Goal: Information Seeking & Learning: Learn about a topic

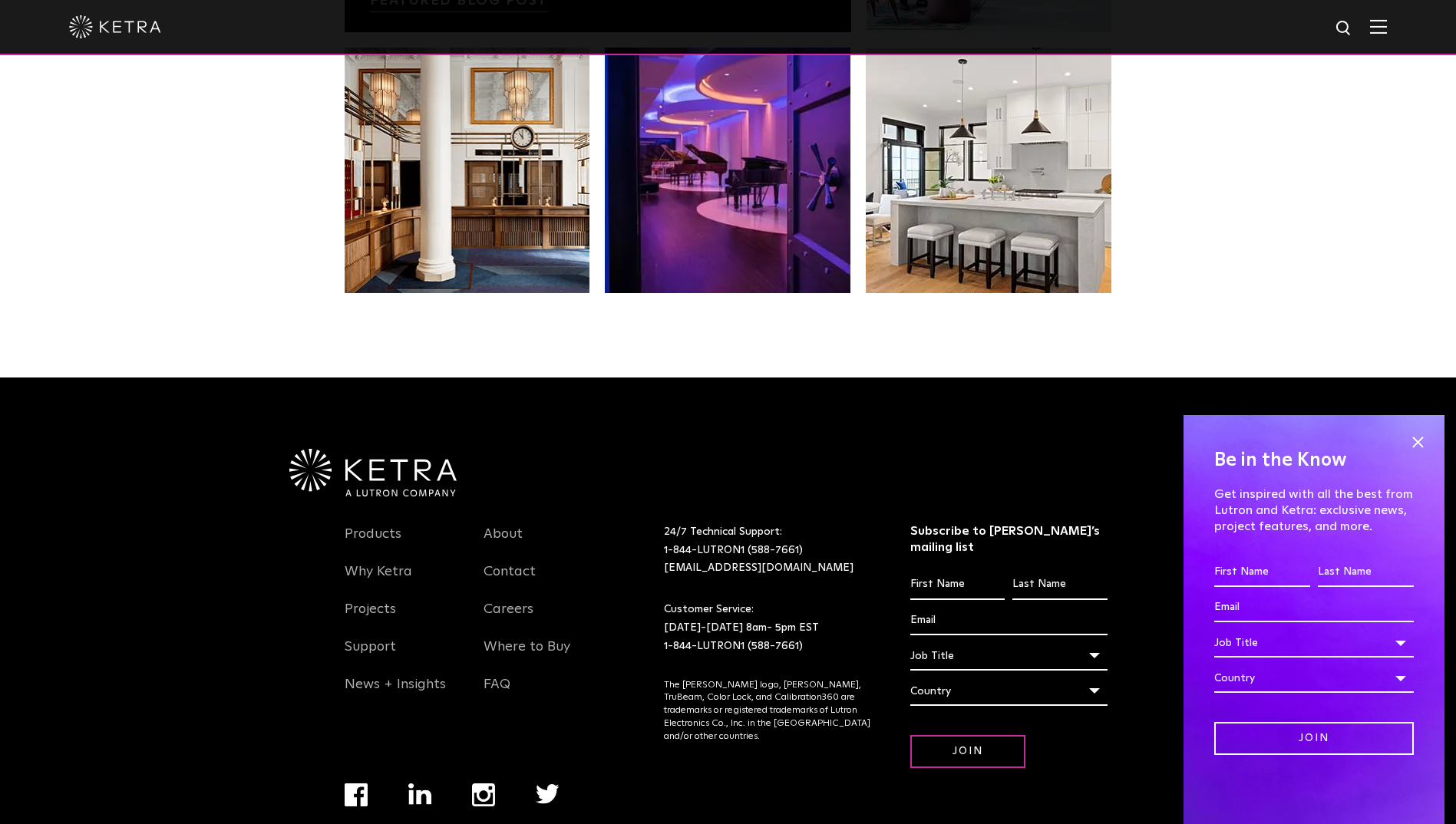
scroll to position [3228, 0]
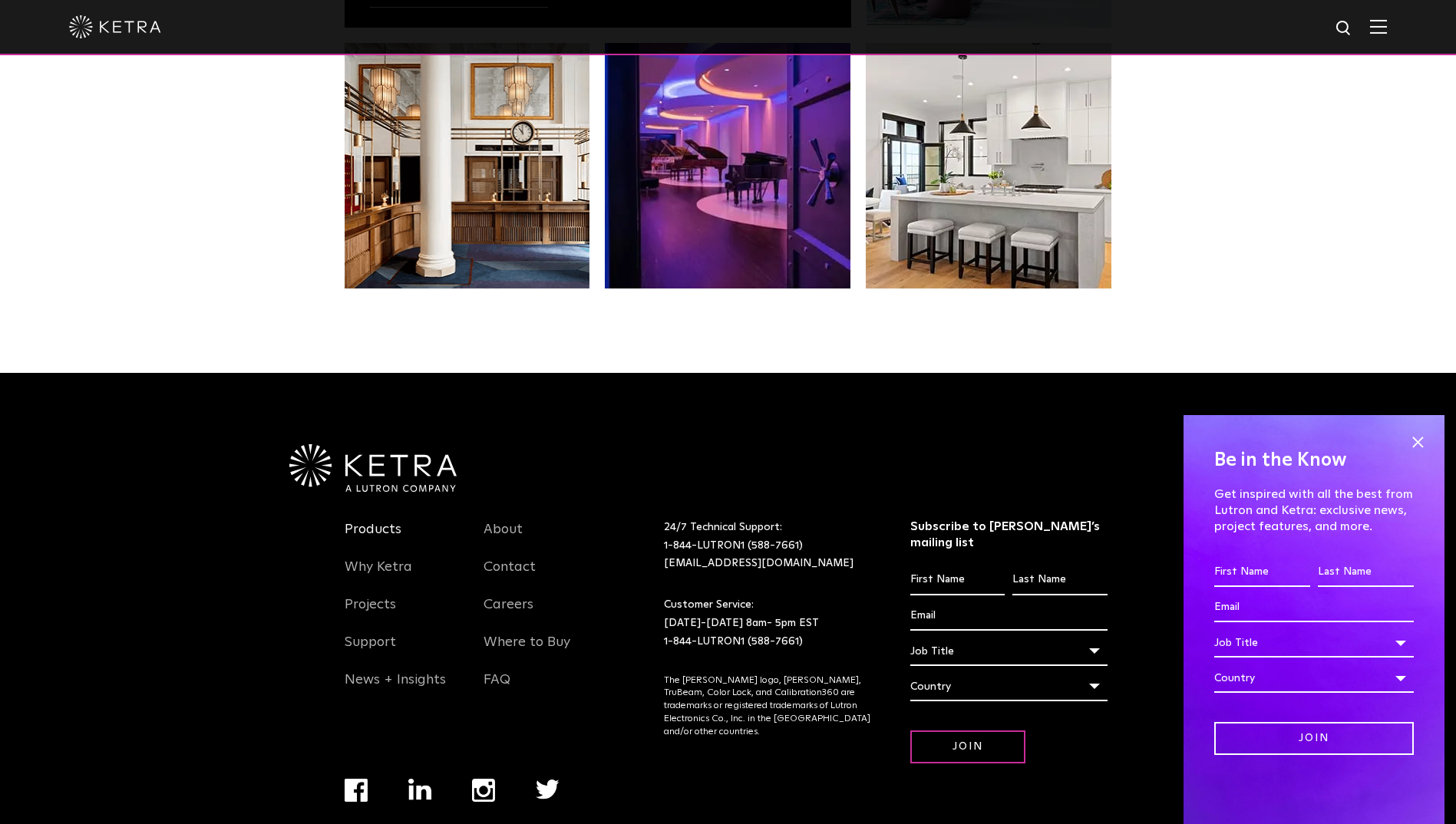
click at [367, 521] on link "Products" at bounding box center [372, 539] width 57 height 36
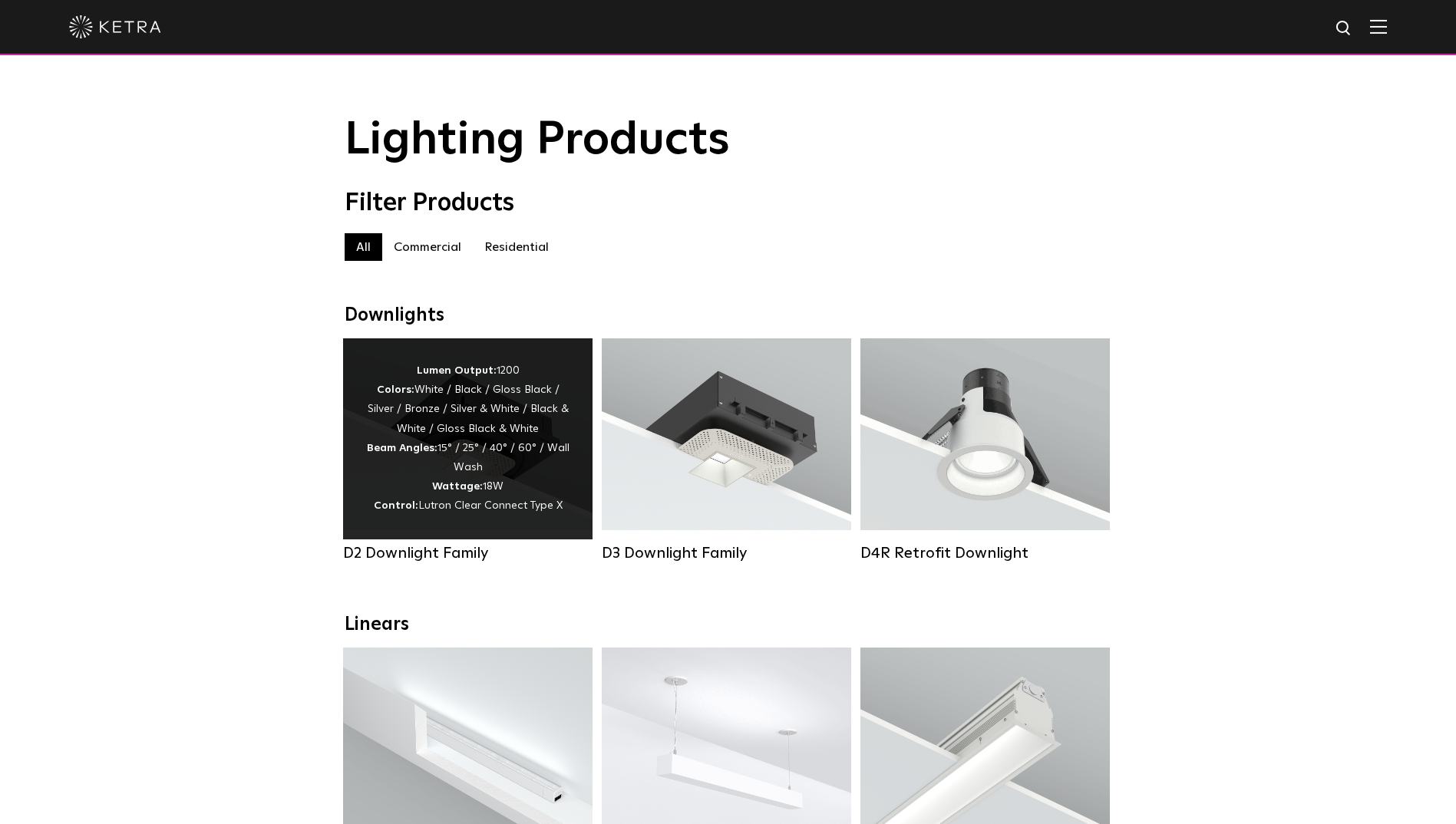
click at [463, 412] on div "Lumen Output: 1200 Colors: White / Black / Gloss Black / Silver / Bronze / Silv…" at bounding box center [467, 440] width 203 height 155
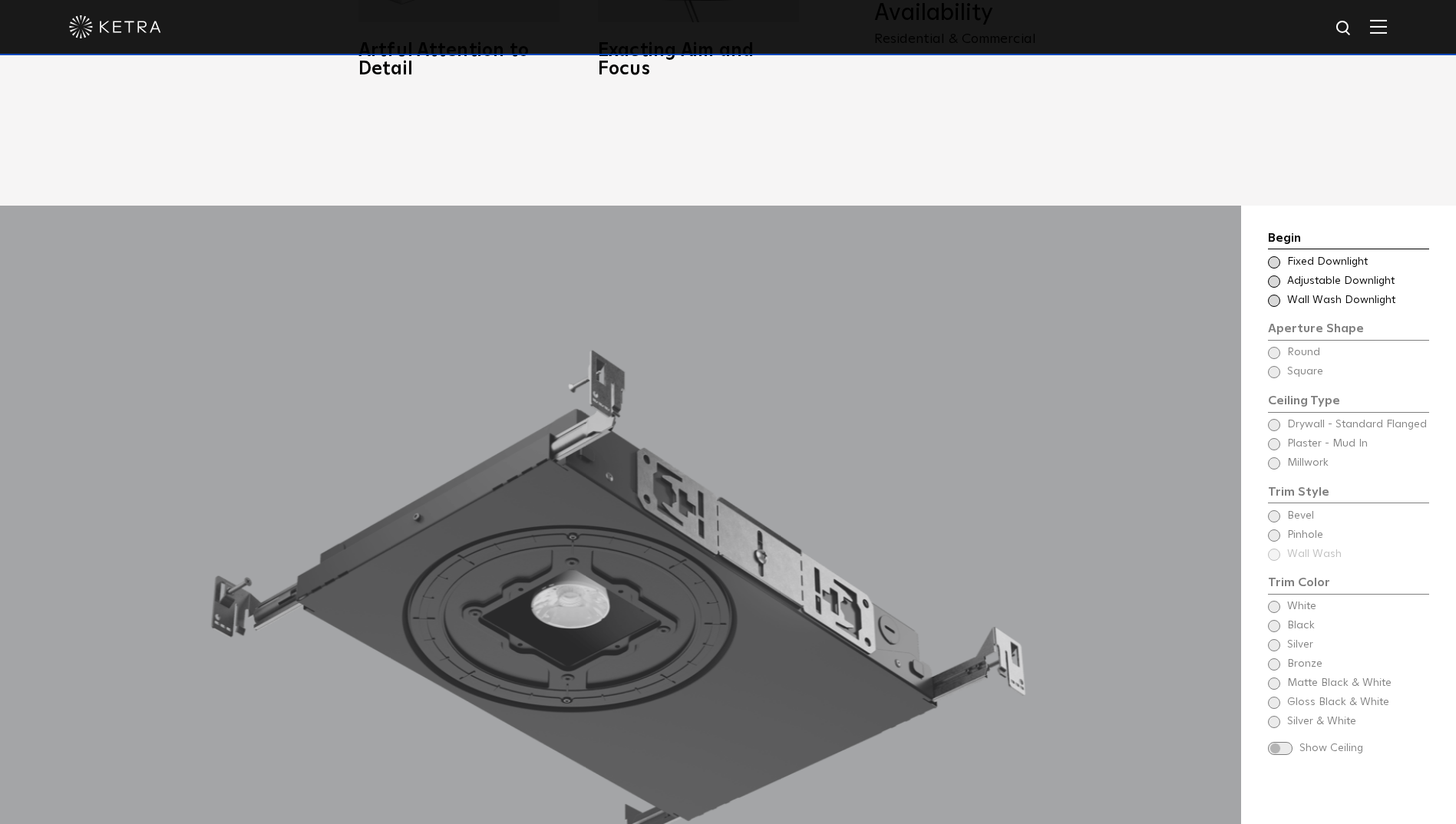
scroll to position [1381, 0]
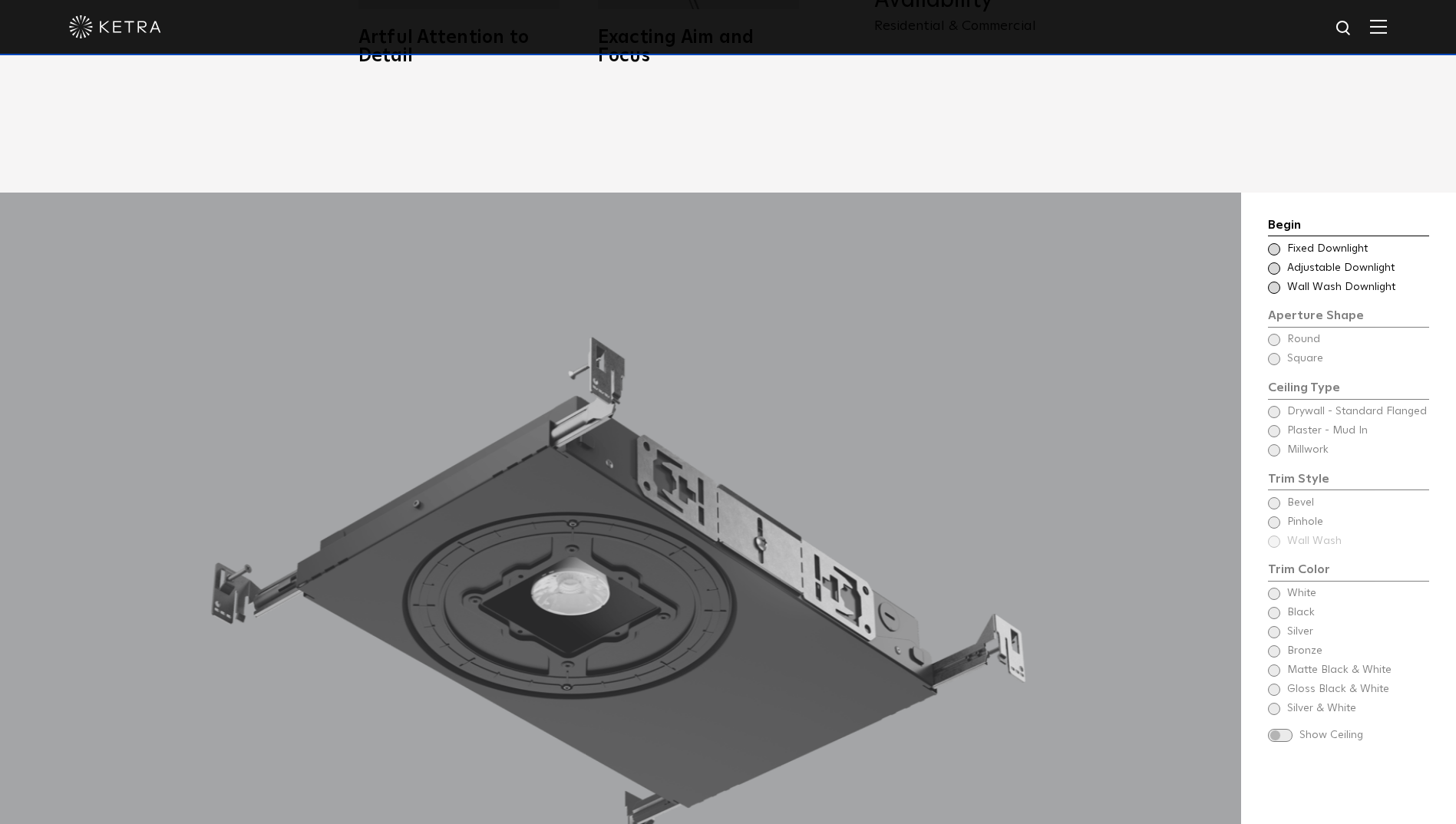
click at [1278, 243] on span at bounding box center [1274, 249] width 12 height 12
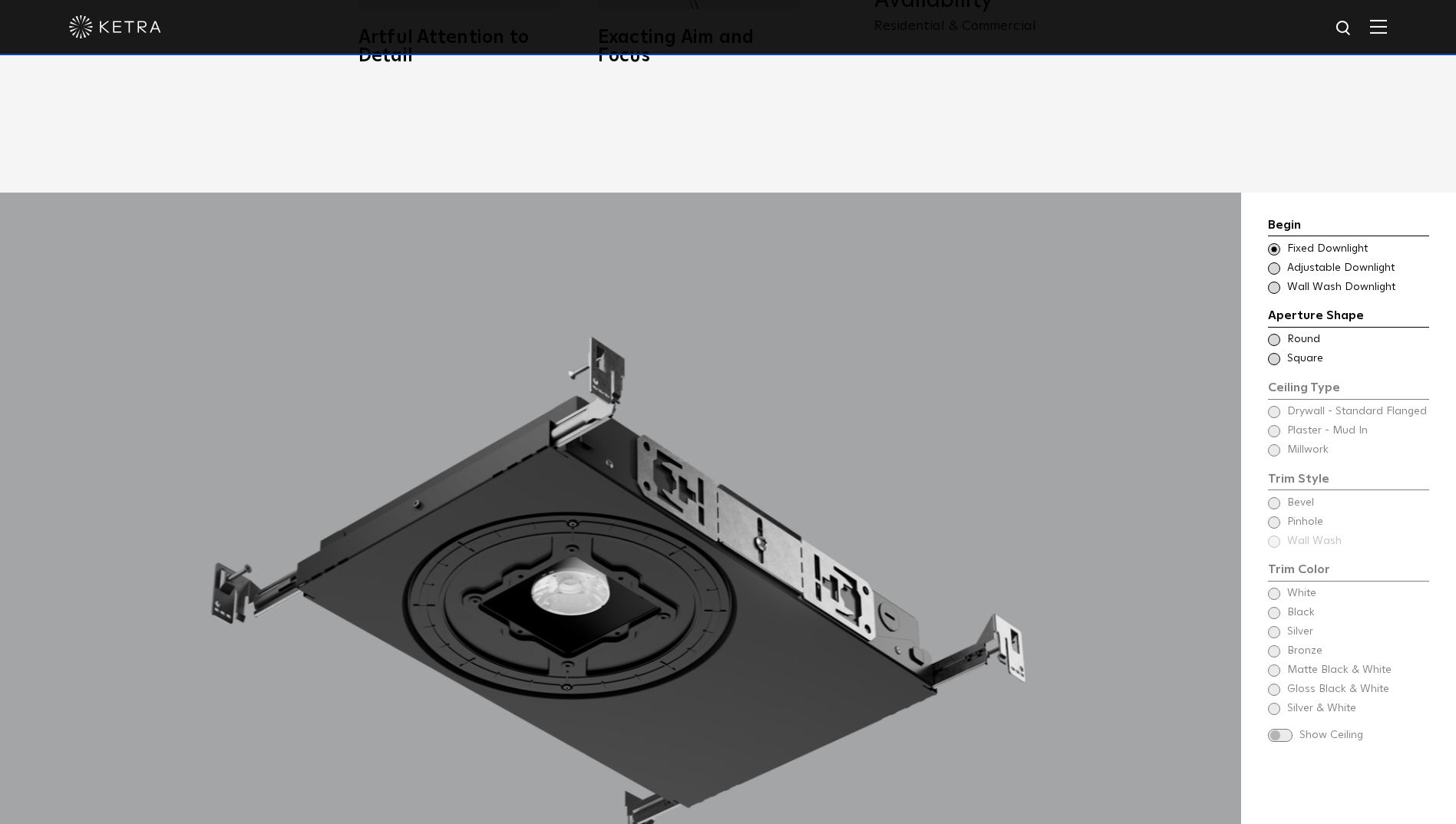
click at [1277, 263] on span at bounding box center [1274, 268] width 12 height 12
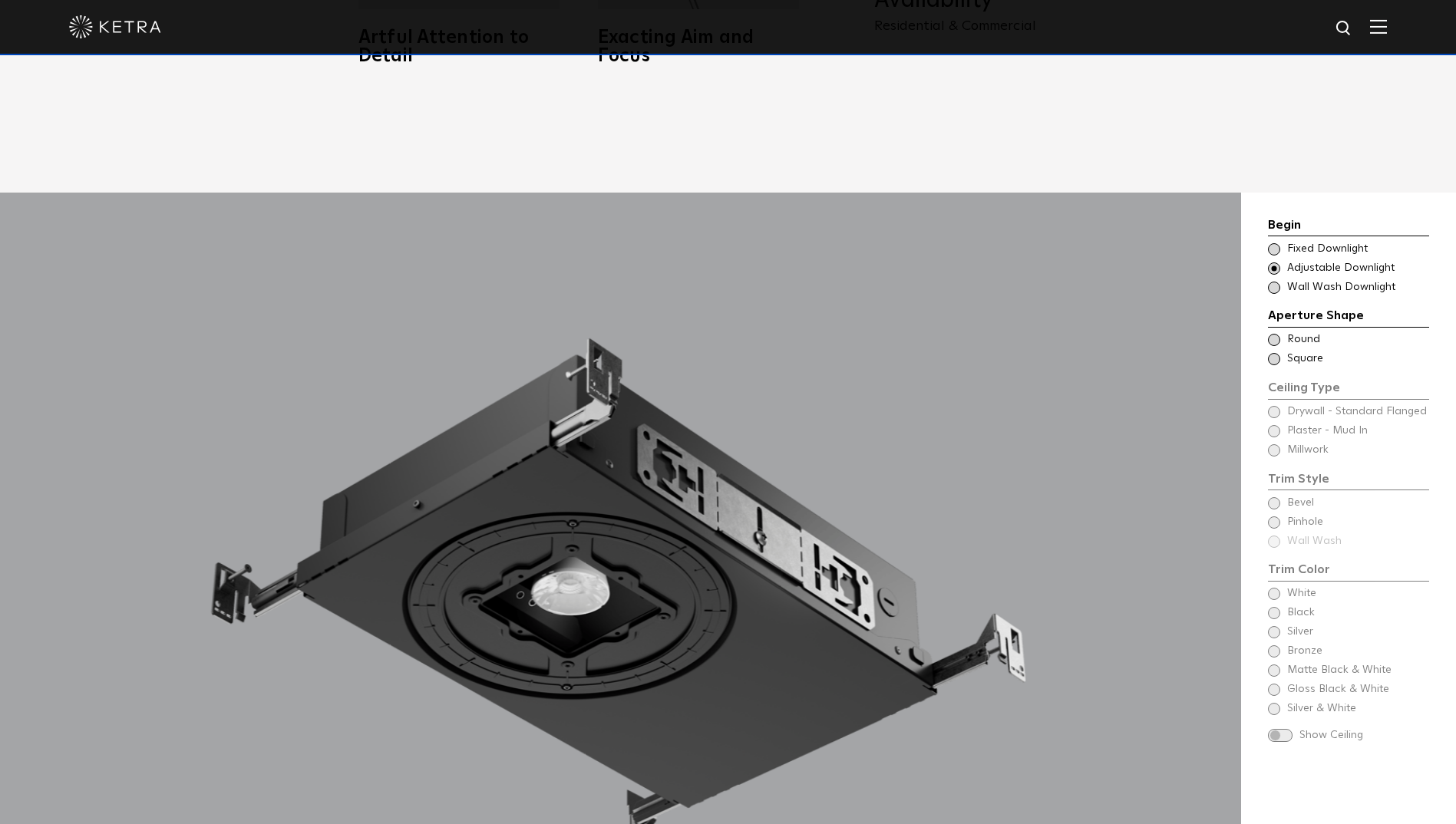
click at [1276, 282] on span at bounding box center [1274, 287] width 12 height 12
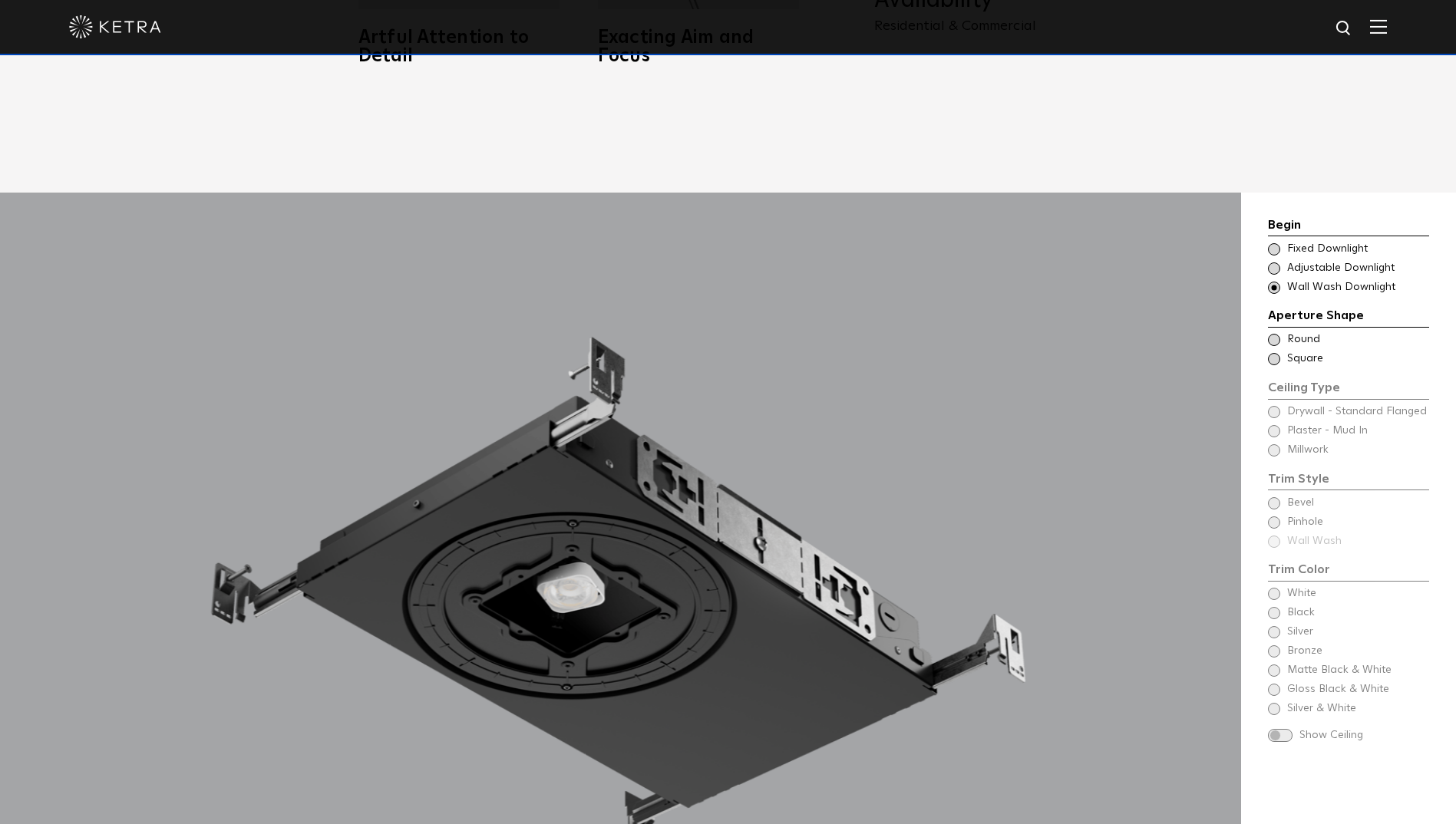
click at [1276, 334] on span at bounding box center [1274, 340] width 12 height 12
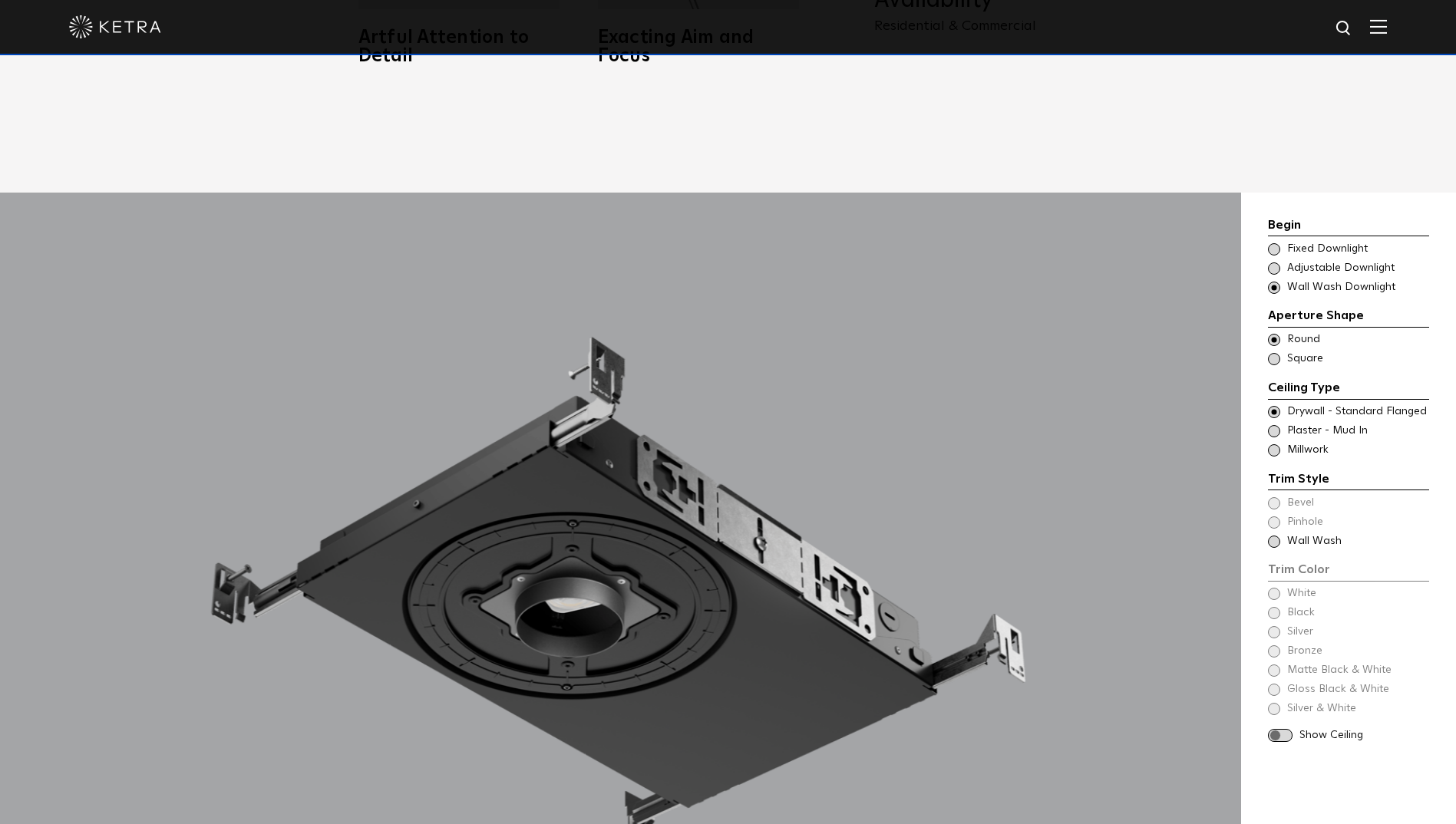
click at [1276, 406] on span at bounding box center [1274, 412] width 12 height 12
click at [1276, 426] on span at bounding box center [1274, 431] width 12 height 12
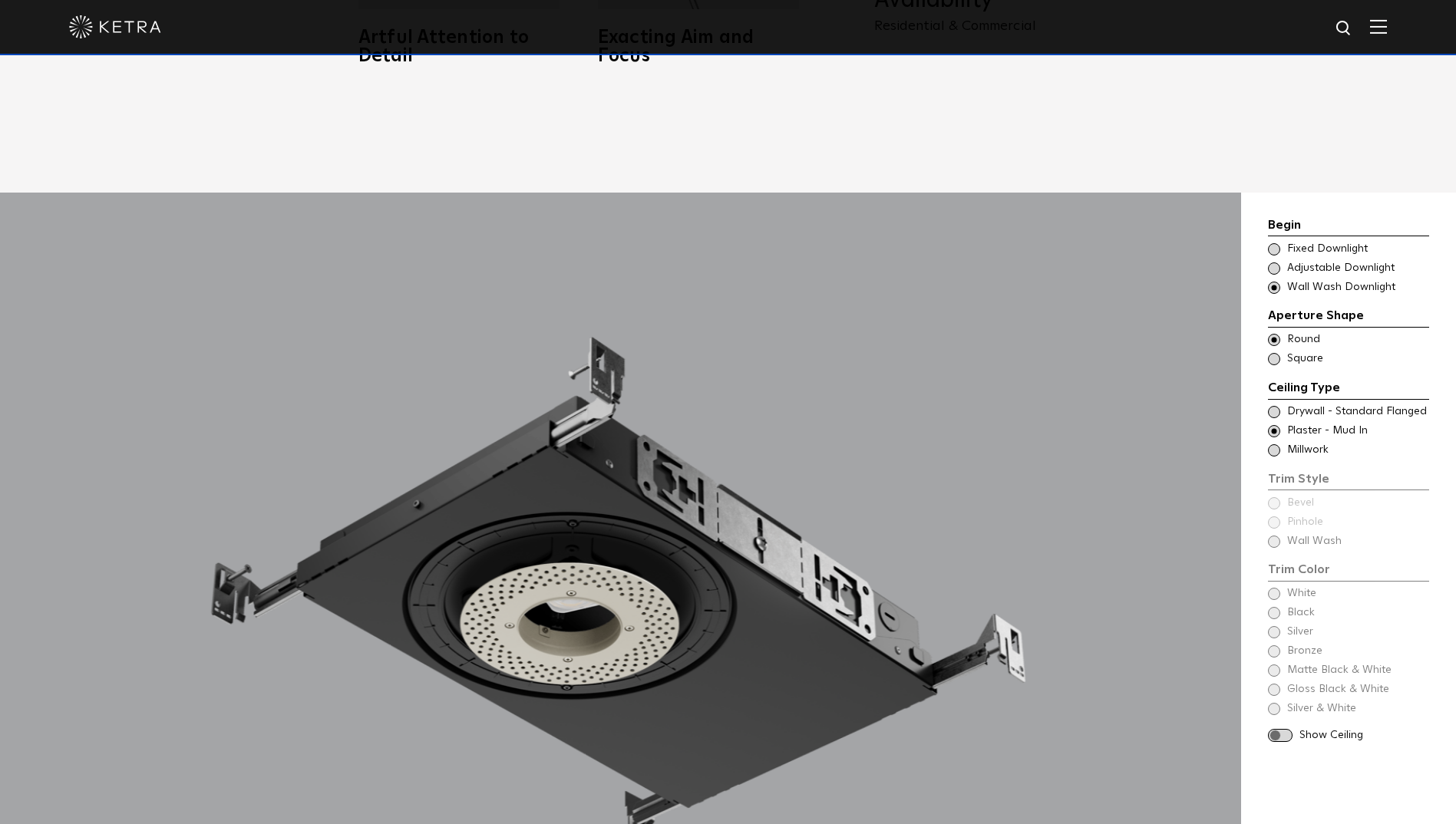
click at [1279, 352] on div "Ceiling Type Square - Wall Wash Drywall - Standard Flanged - Square - Wall Wash…" at bounding box center [1348, 359] width 161 height 15
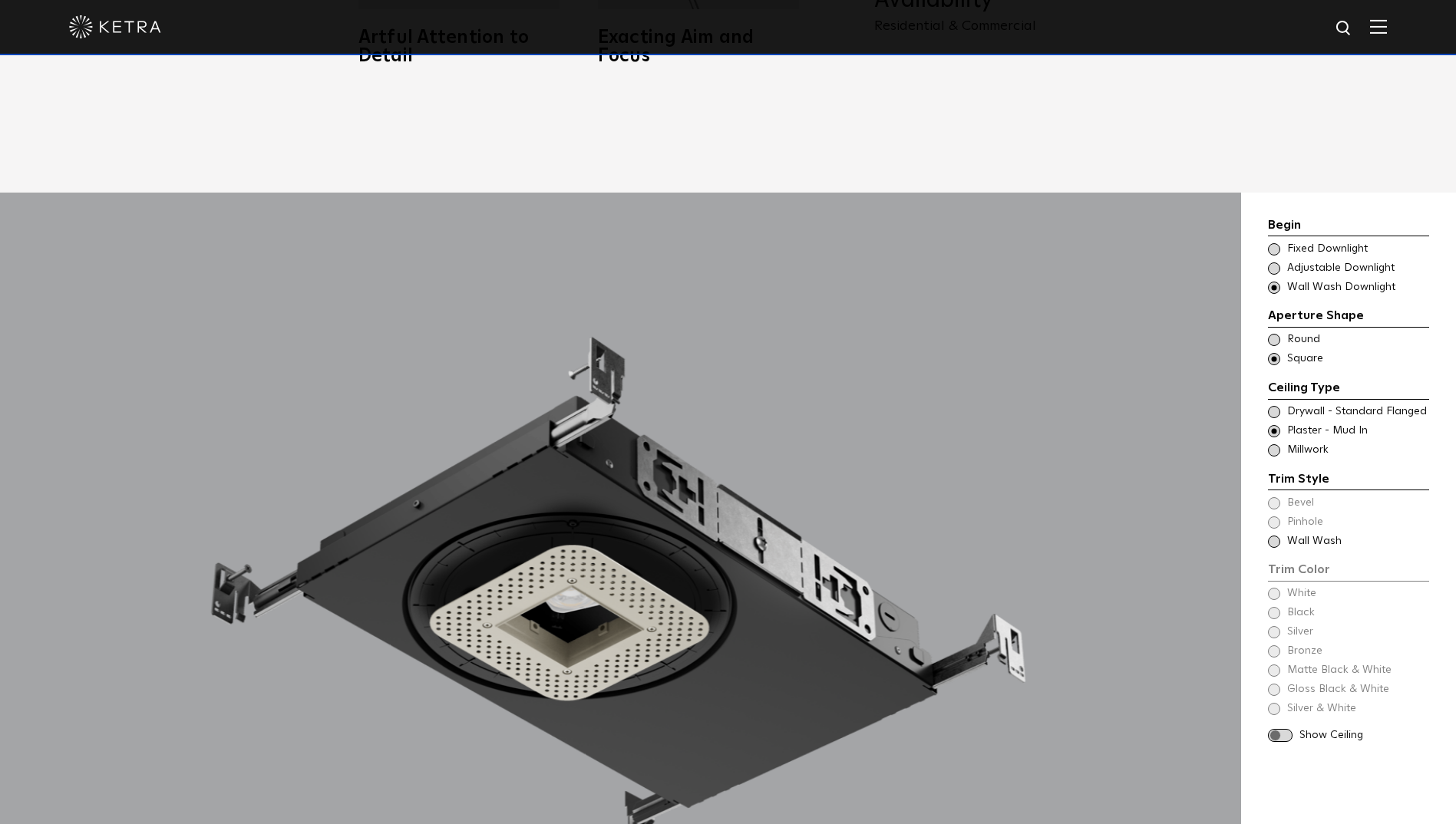
click at [1275, 282] on span at bounding box center [1274, 287] width 12 height 12
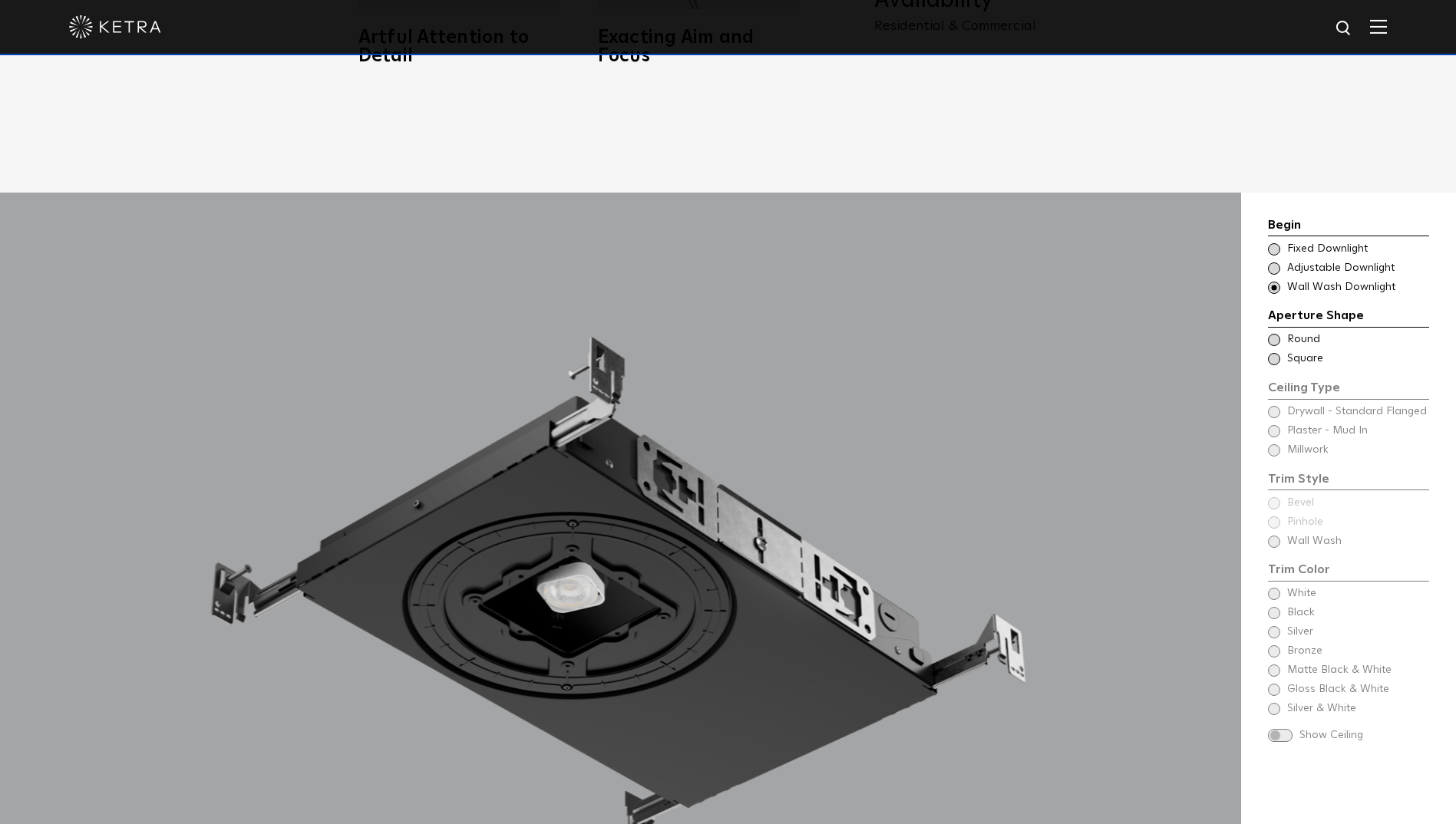
click at [1276, 494] on div "Begin Choose Aperture Shape Fixed Downlight Choose Aperture Shape Adjustable Do…" at bounding box center [1348, 480] width 161 height 528
drag, startPoint x: 1272, startPoint y: 464, endPoint x: 1282, endPoint y: 493, distance: 30.7
click at [1273, 470] on div "Begin Choose Aperture Shape Fixed Downlight Choose Aperture Shape Adjustable Do…" at bounding box center [1348, 480] width 161 height 528
click at [1275, 353] on span at bounding box center [1274, 358] width 12 height 12
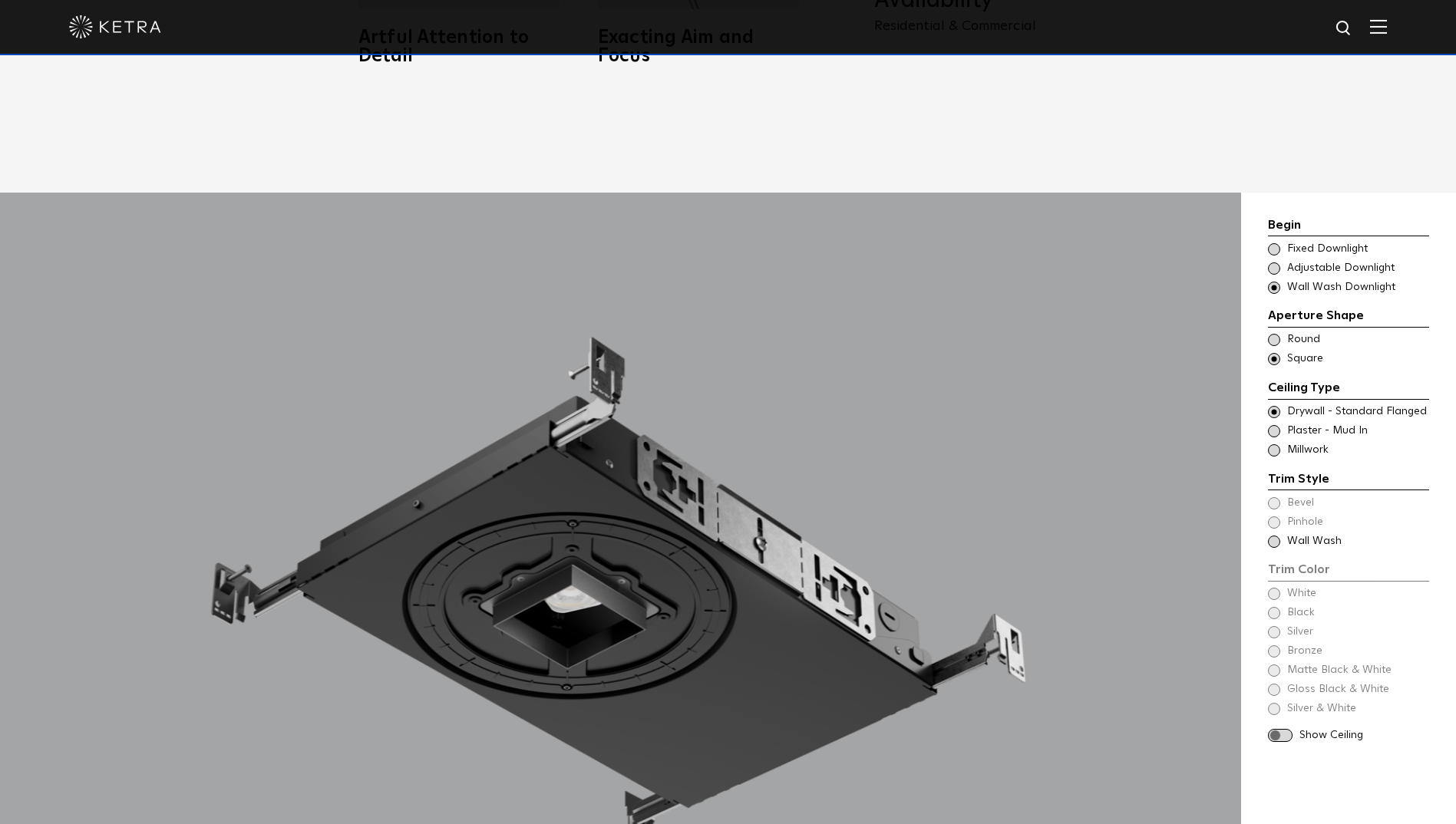
click at [1276, 426] on span at bounding box center [1274, 431] width 12 height 12
click at [1276, 536] on span at bounding box center [1274, 542] width 12 height 12
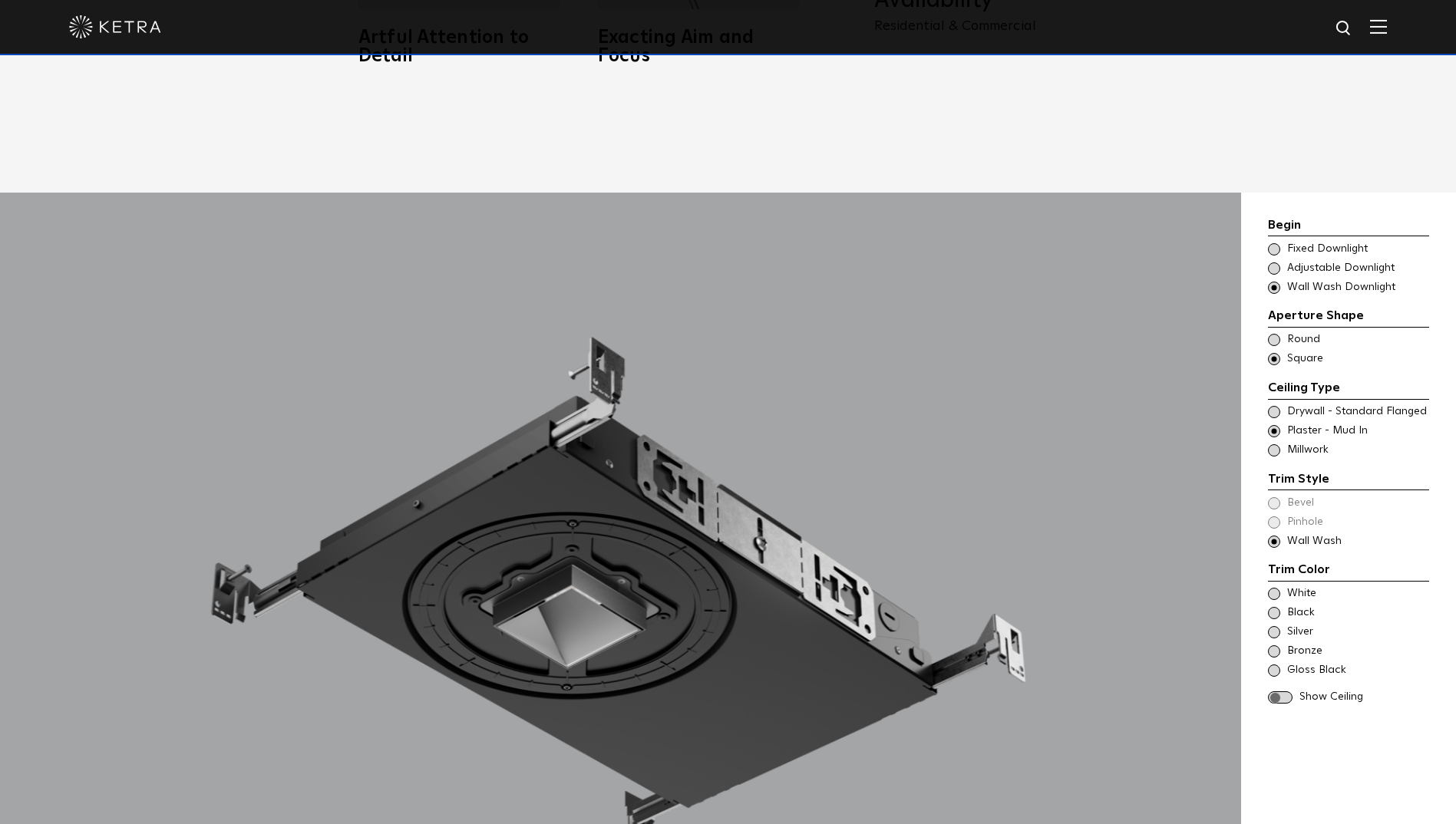
click at [1281, 643] on div "Bronze" at bounding box center [1348, 651] width 161 height 15
click at [1286, 691] on span at bounding box center [1280, 698] width 24 height 13
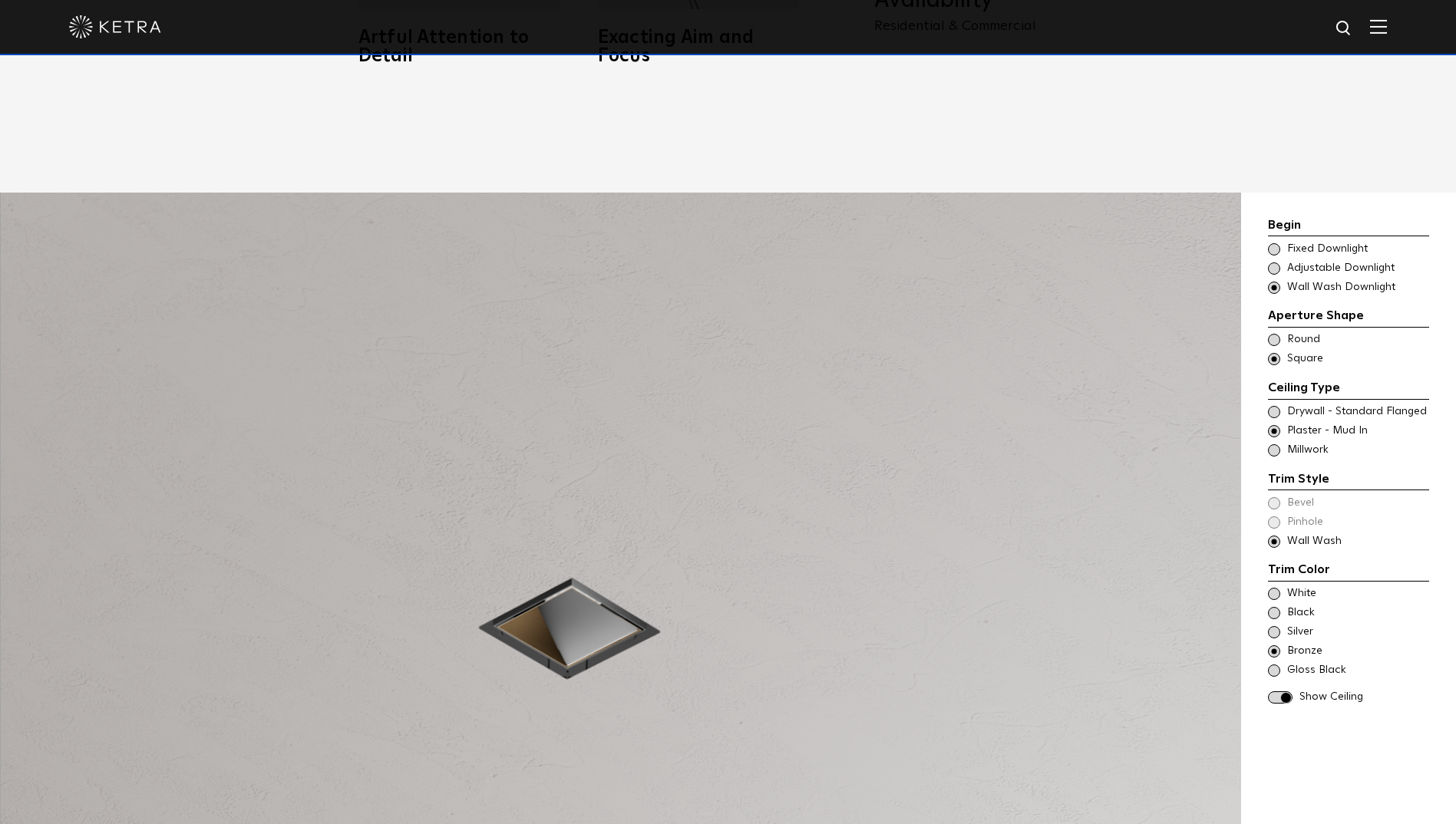
click at [1286, 691] on span at bounding box center [1280, 698] width 24 height 13
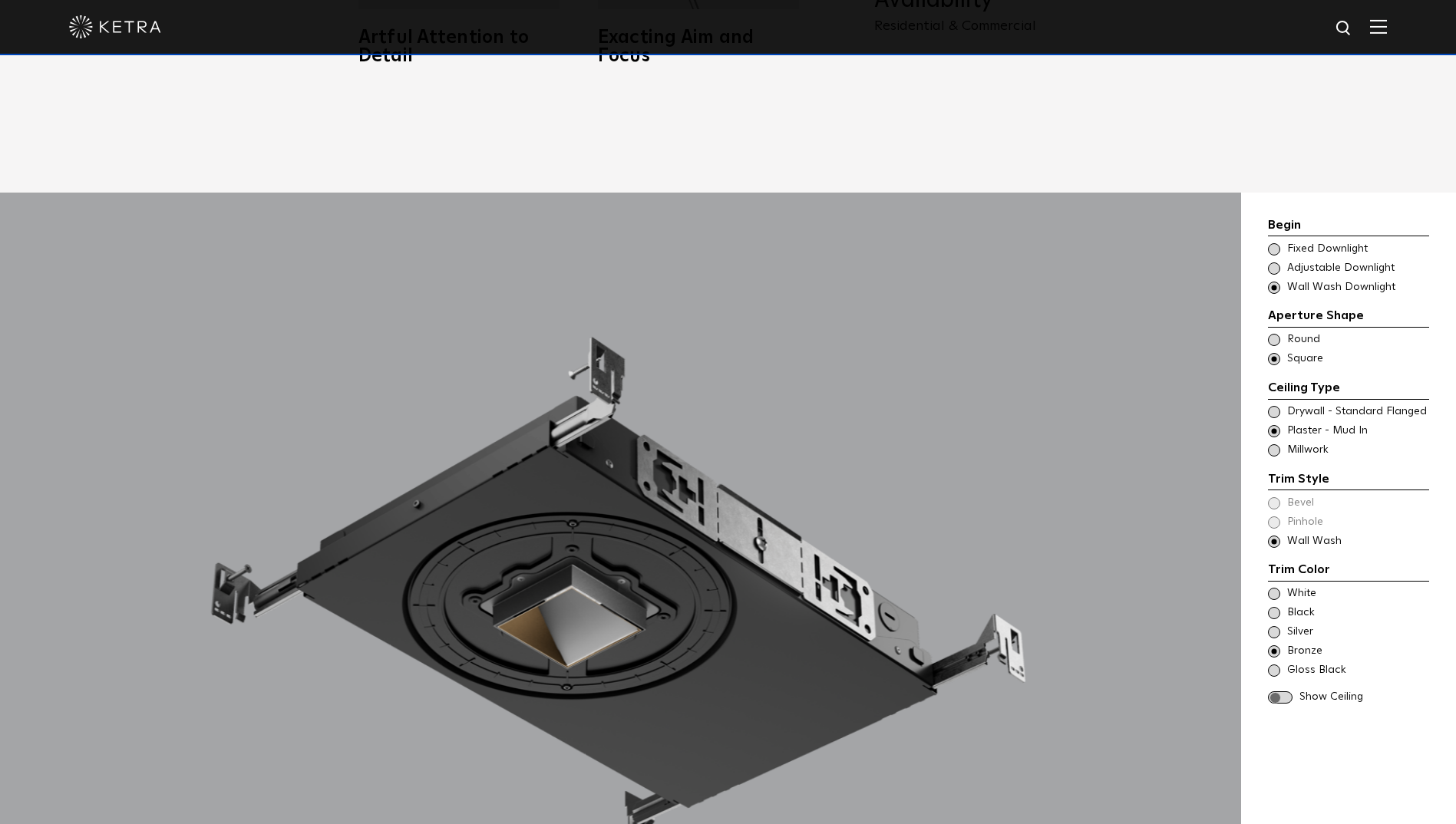
click at [1286, 691] on span at bounding box center [1280, 698] width 24 height 13
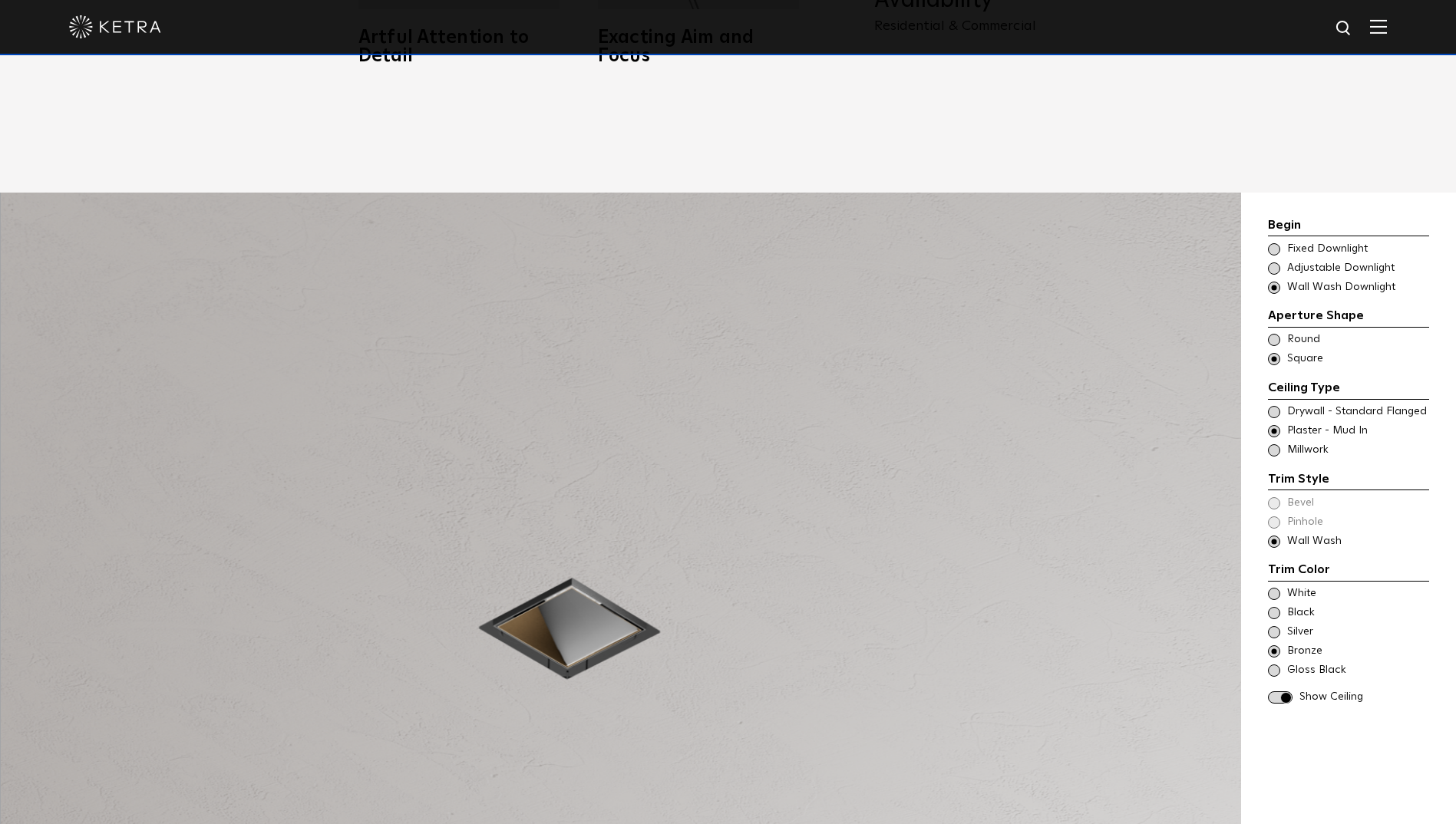
click at [1286, 691] on span at bounding box center [1280, 698] width 24 height 13
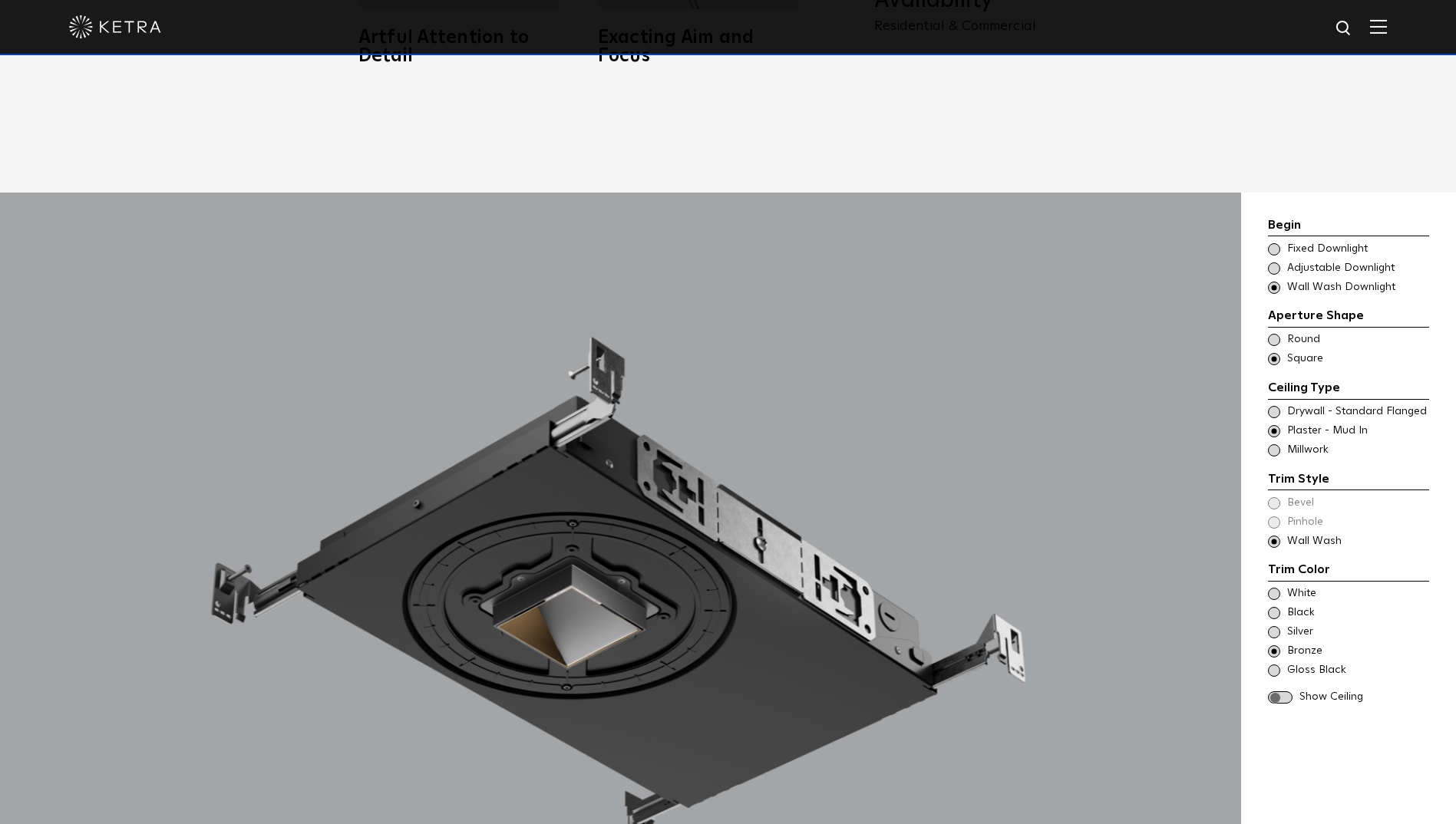
click at [1286, 691] on span at bounding box center [1280, 698] width 24 height 13
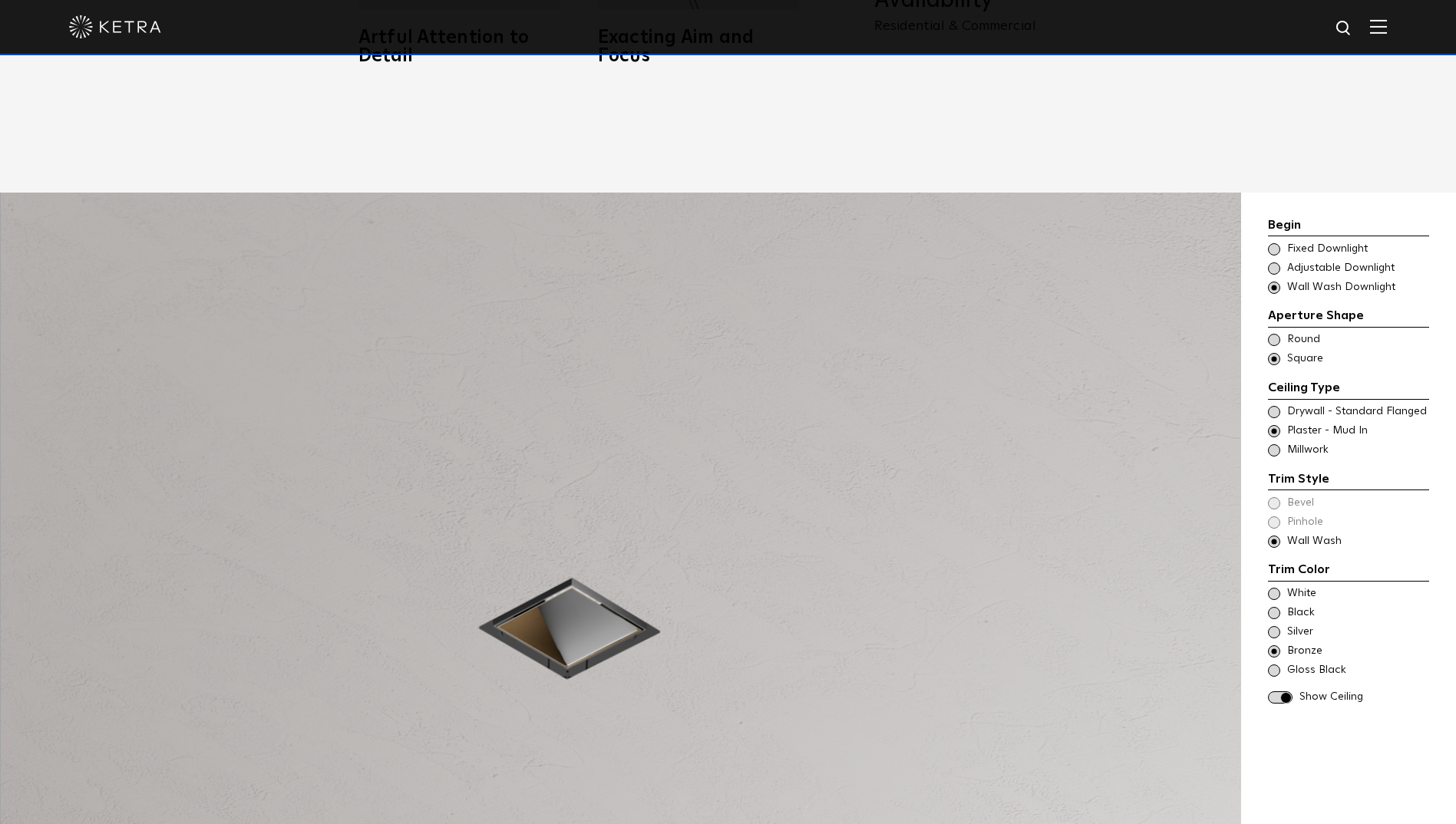
click at [1275, 607] on span at bounding box center [1274, 613] width 12 height 12
click at [1273, 588] on span at bounding box center [1274, 594] width 12 height 12
click at [1276, 665] on span at bounding box center [1274, 671] width 12 height 12
click at [1274, 499] on div "Trim Color - Square - Flangeless - Wall Wash Bevel Trim Color - Square - Flange…" at bounding box center [1348, 522] width 161 height 53
click at [1272, 334] on span at bounding box center [1274, 340] width 12 height 12
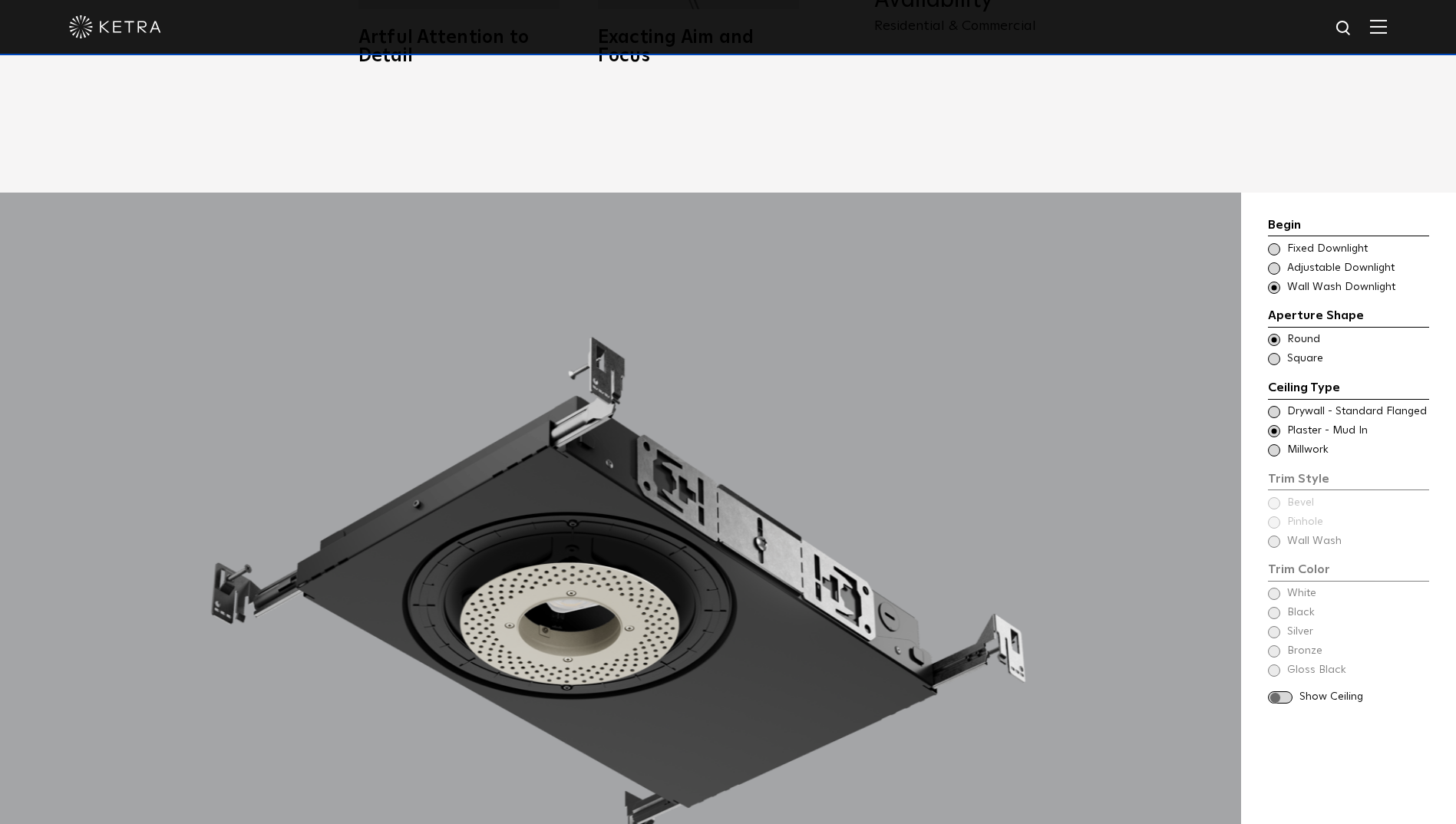
click at [1282, 691] on span at bounding box center [1280, 698] width 24 height 13
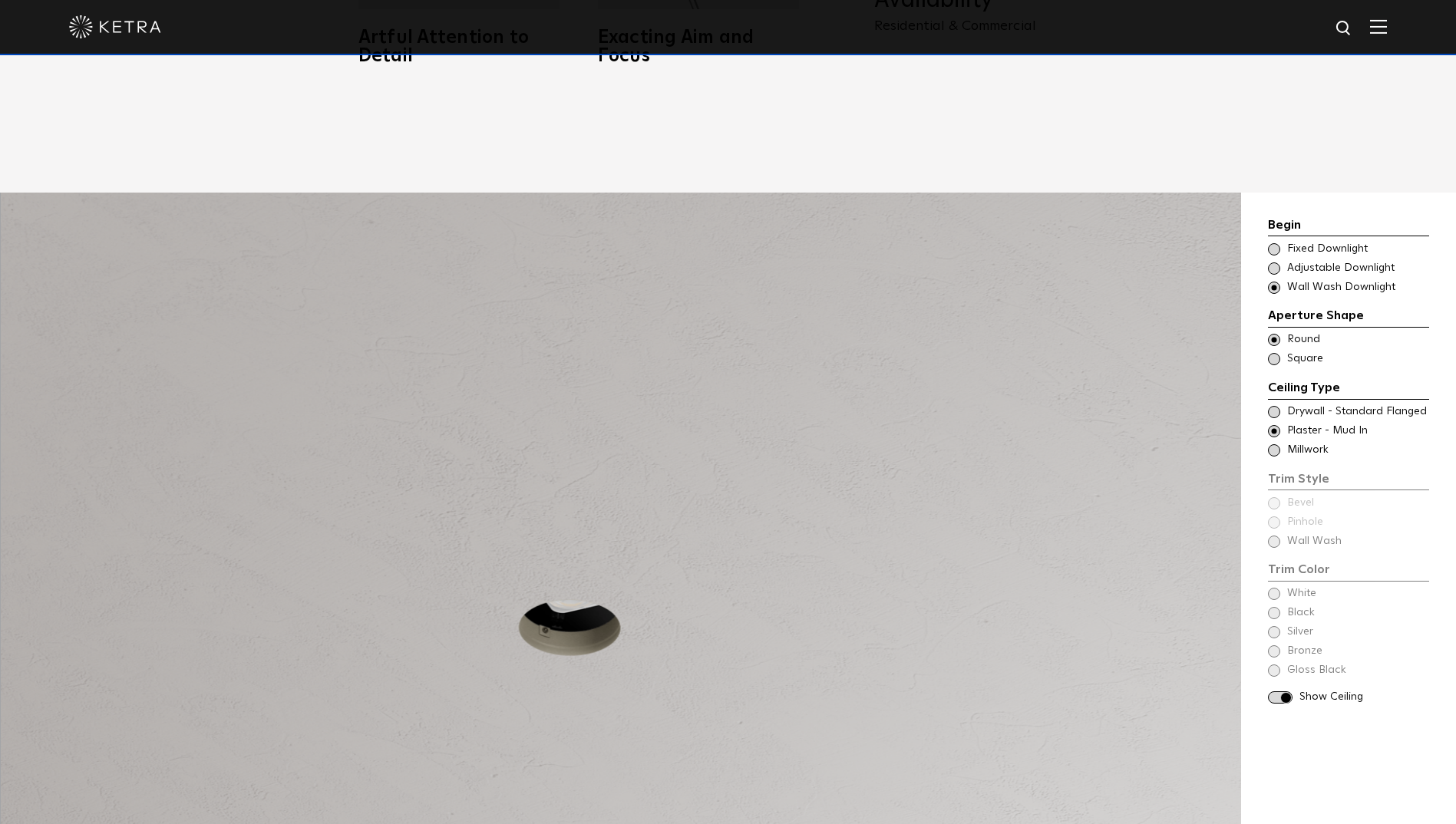
click at [1284, 691] on span at bounding box center [1280, 698] width 24 height 13
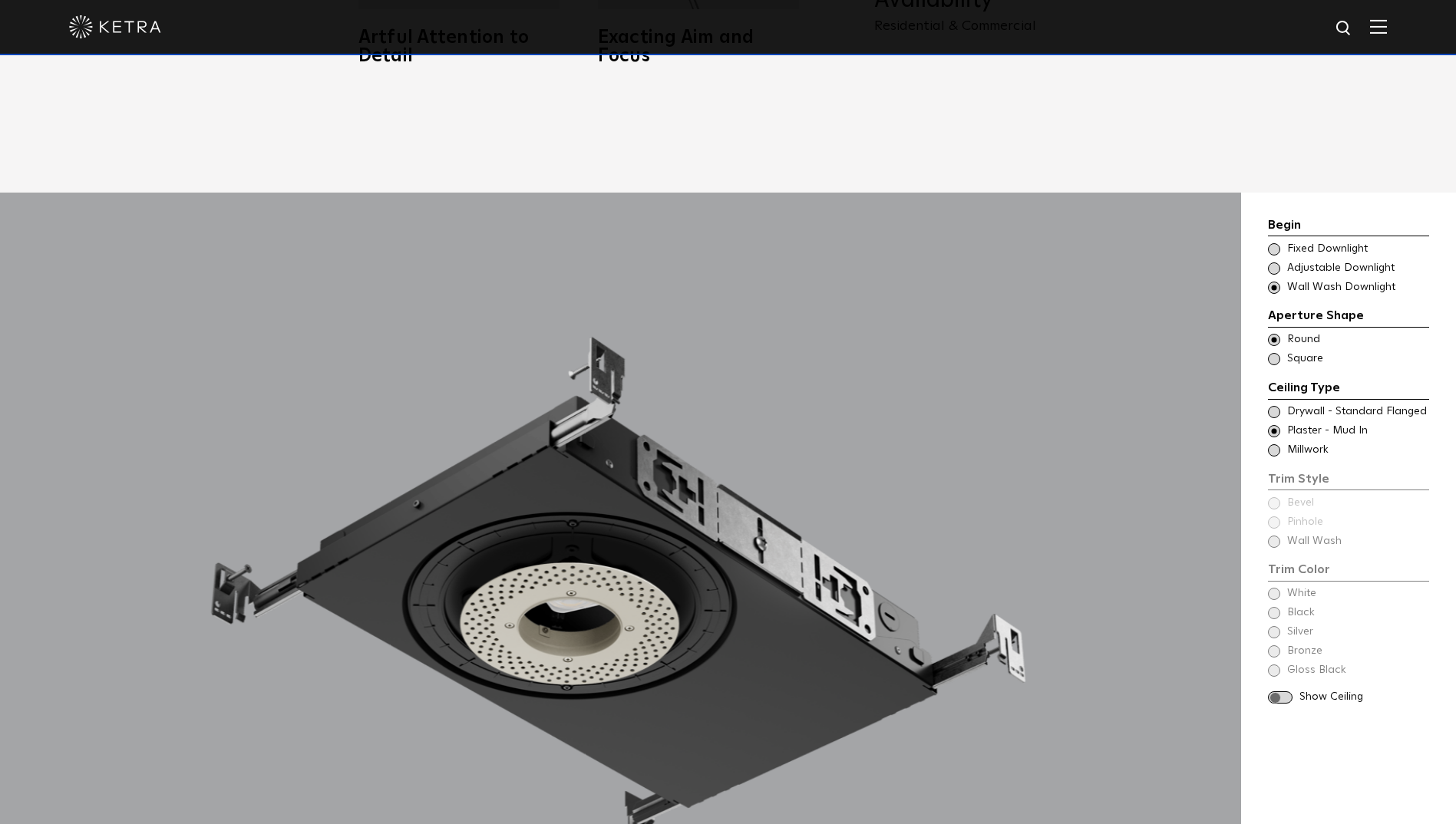
click at [1284, 691] on span at bounding box center [1280, 698] width 24 height 13
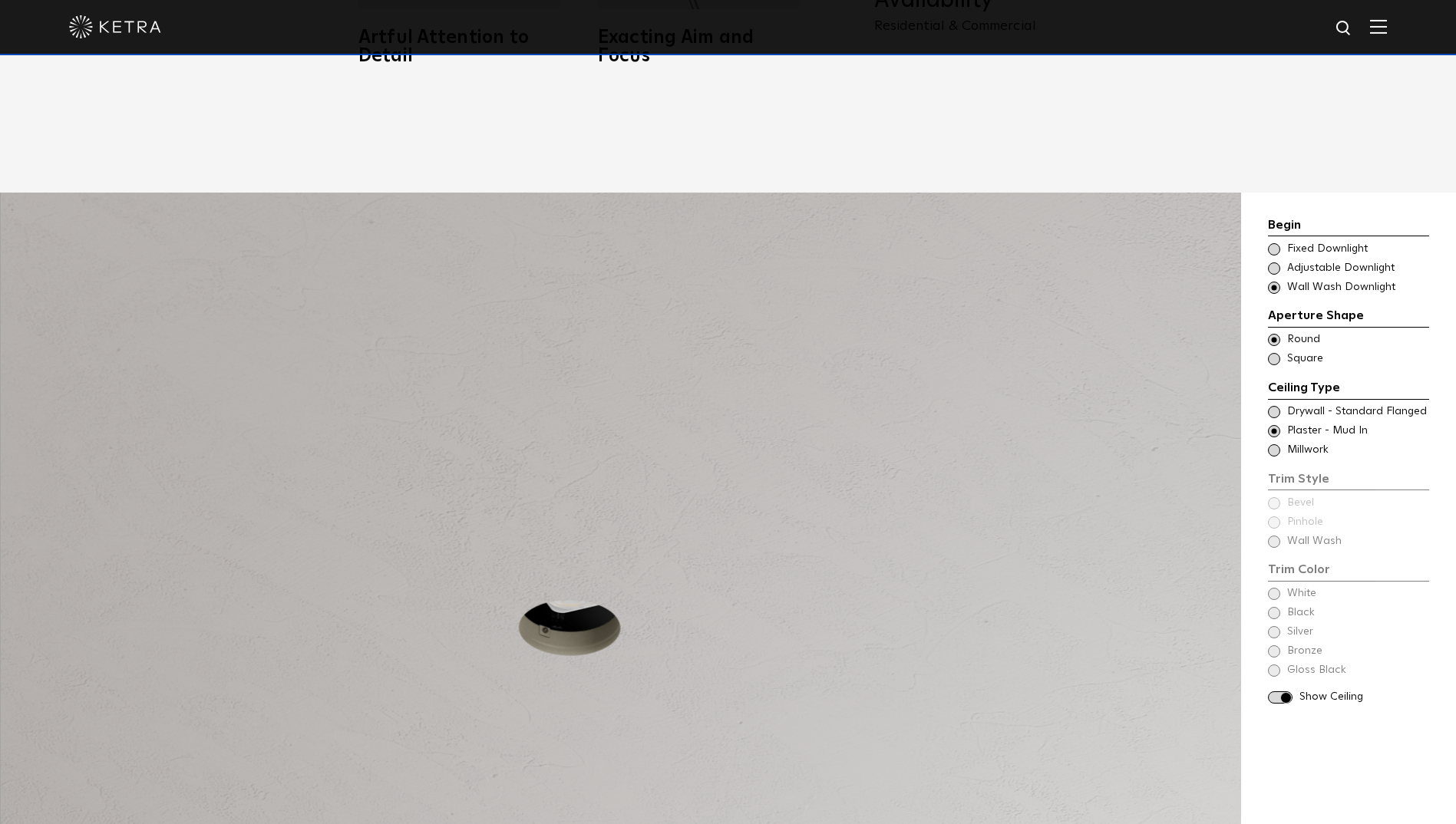
click at [1284, 691] on span at bounding box center [1280, 698] width 24 height 13
